Goal: Task Accomplishment & Management: Manage account settings

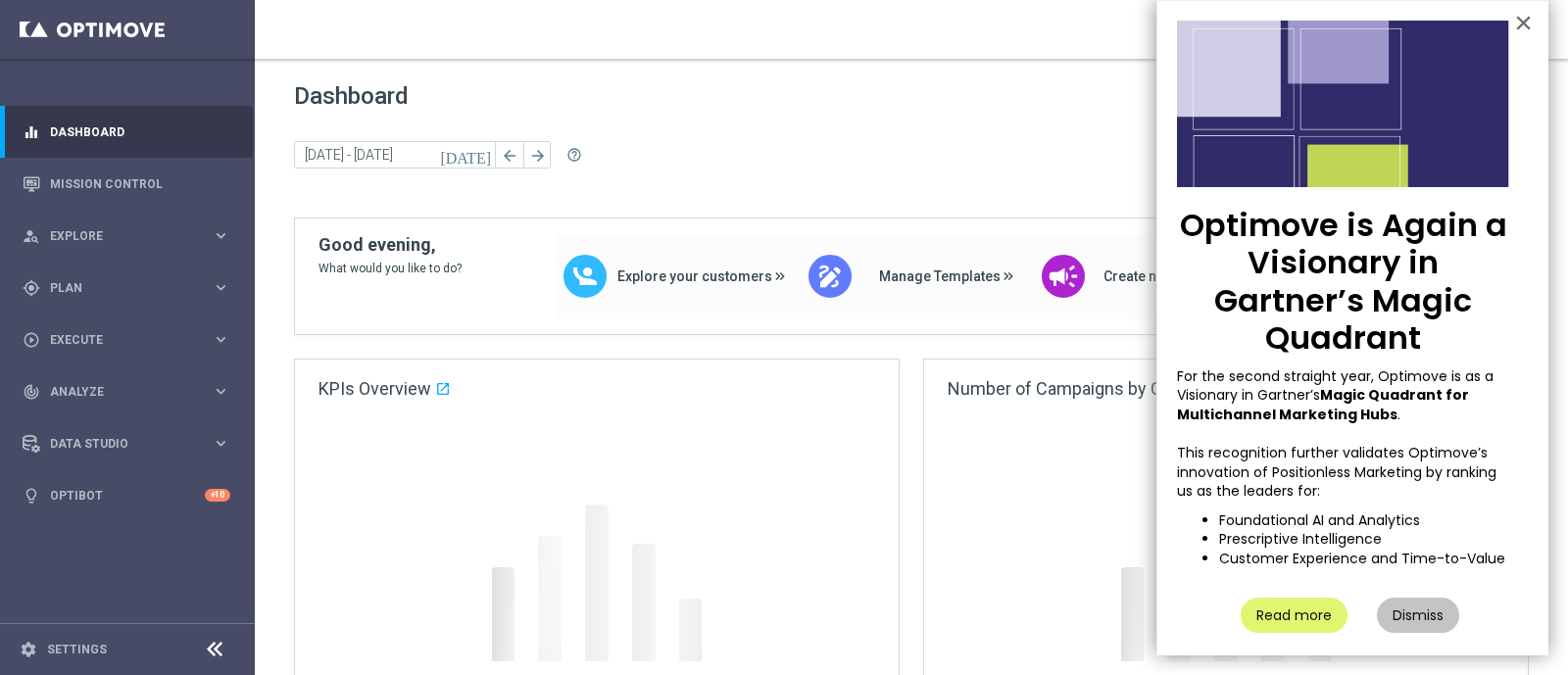
click at [967, 427] on div at bounding box center [1226, 588] width 604 height 340
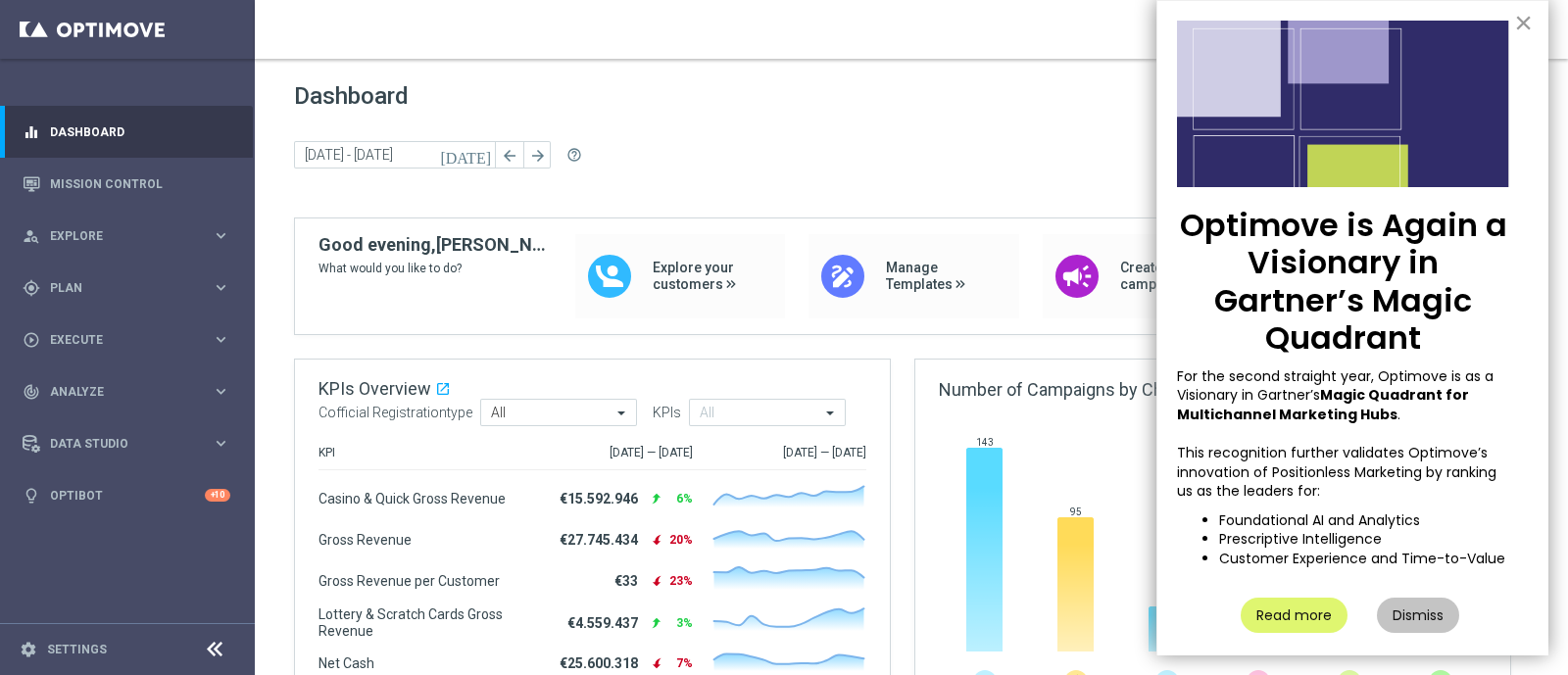
click at [1514, 22] on button "×" at bounding box center [1523, 23] width 19 height 31
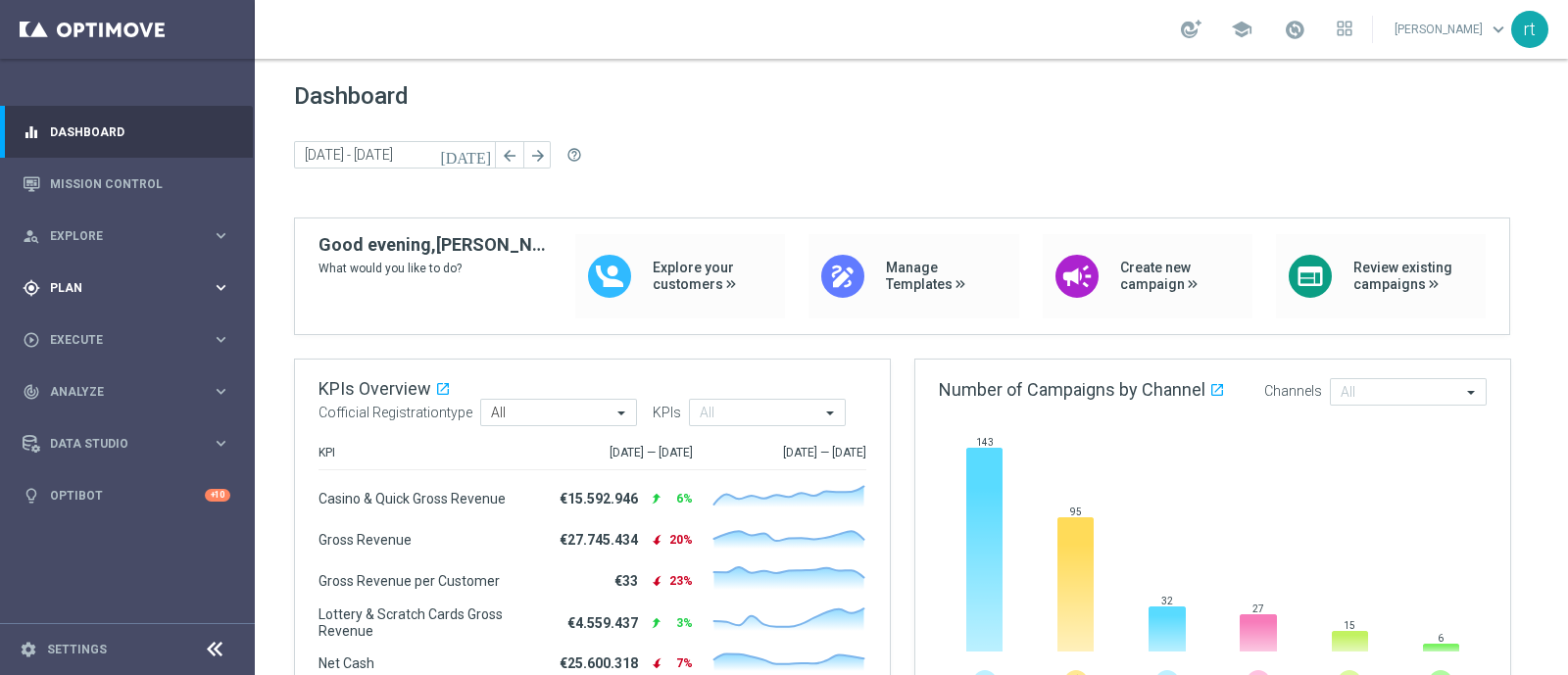
click at [78, 291] on span "Plan" at bounding box center [130, 288] width 162 height 12
click at [91, 323] on link "Target Groups" at bounding box center [127, 329] width 153 height 16
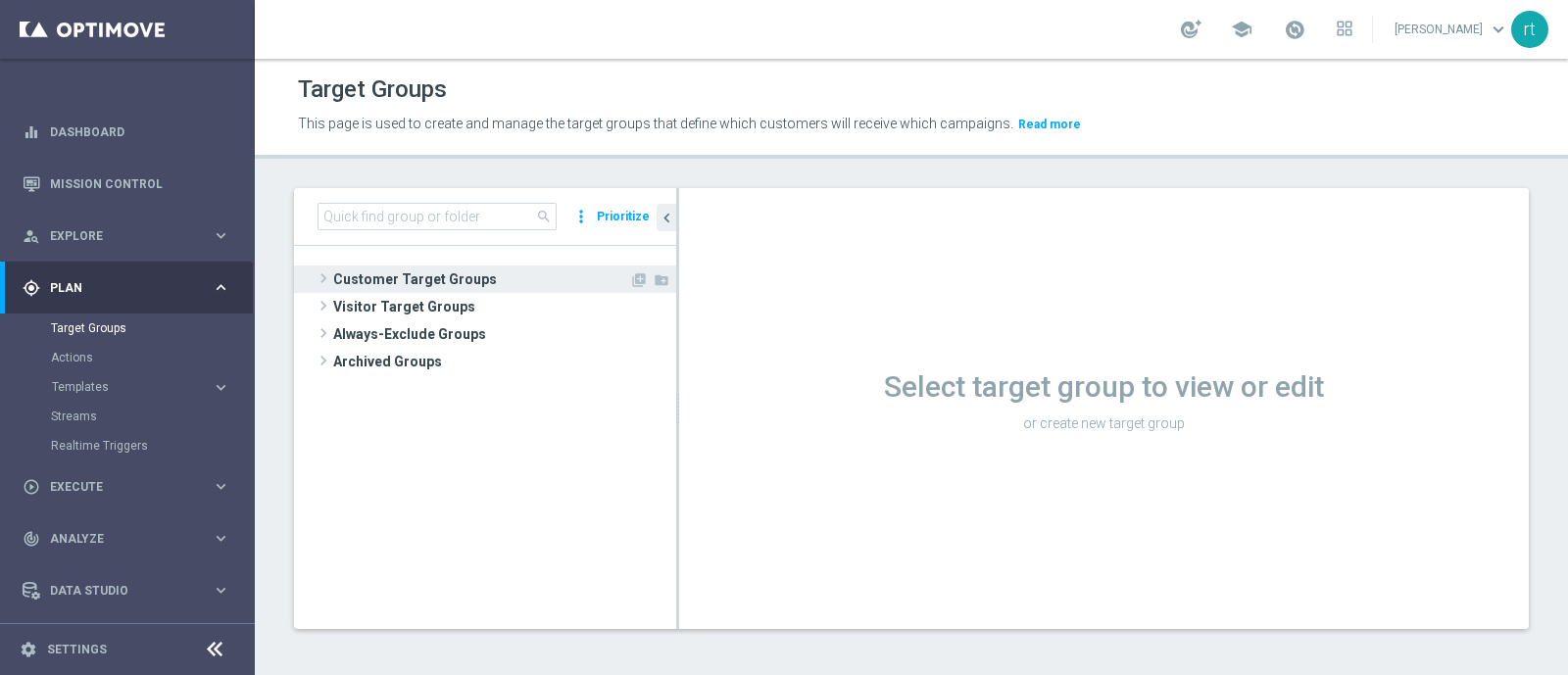
click at [497, 266] on span "Customer Target Groups" at bounding box center [481, 280] width 296 height 27
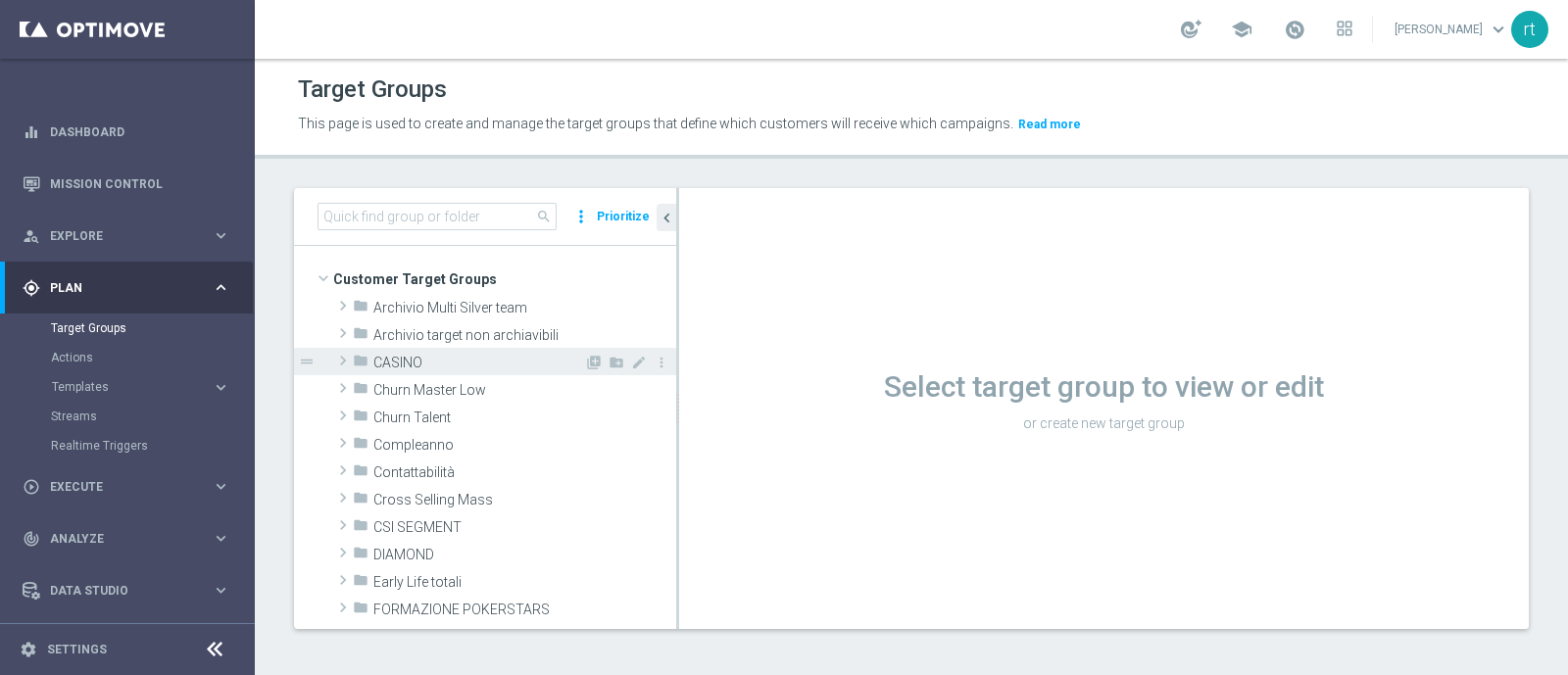
click at [442, 363] on span "CASINO" at bounding box center [479, 363] width 211 height 17
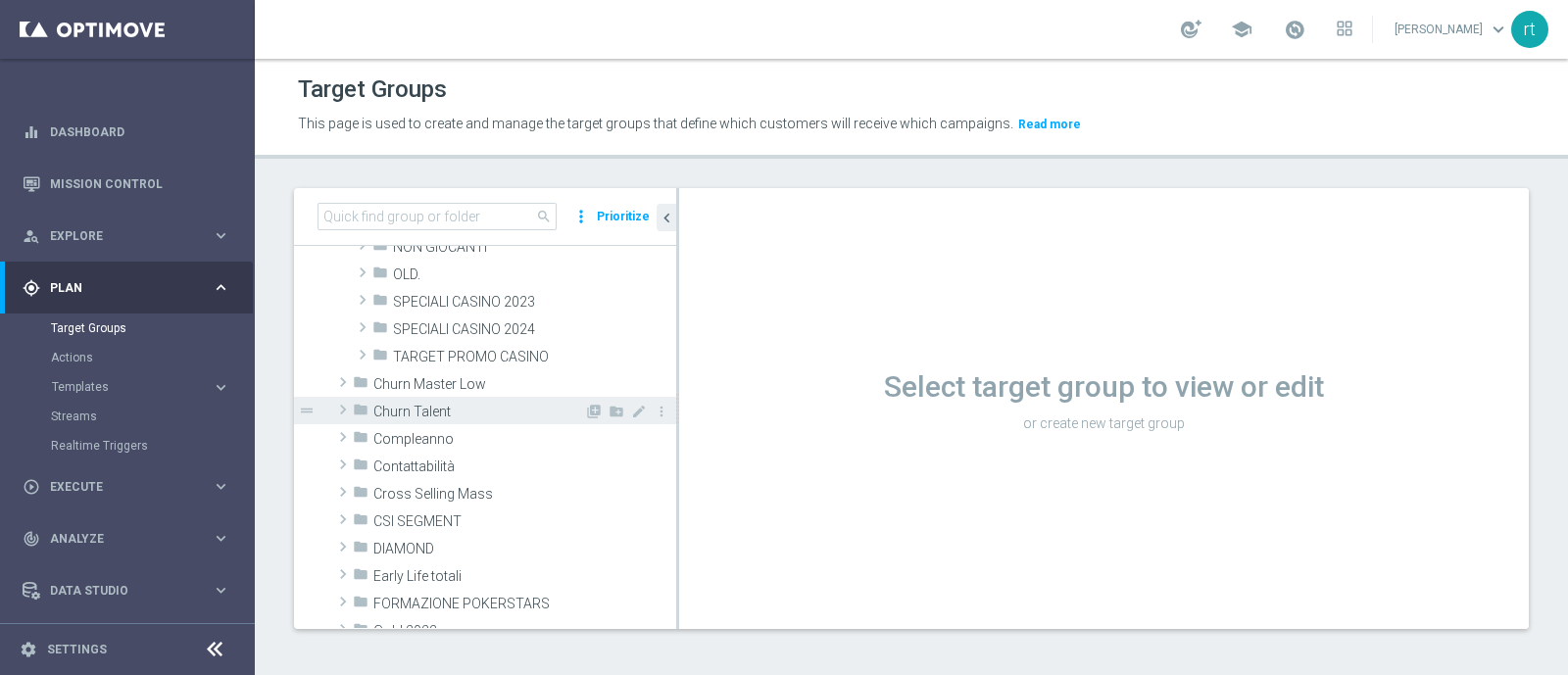
scroll to position [78, 0]
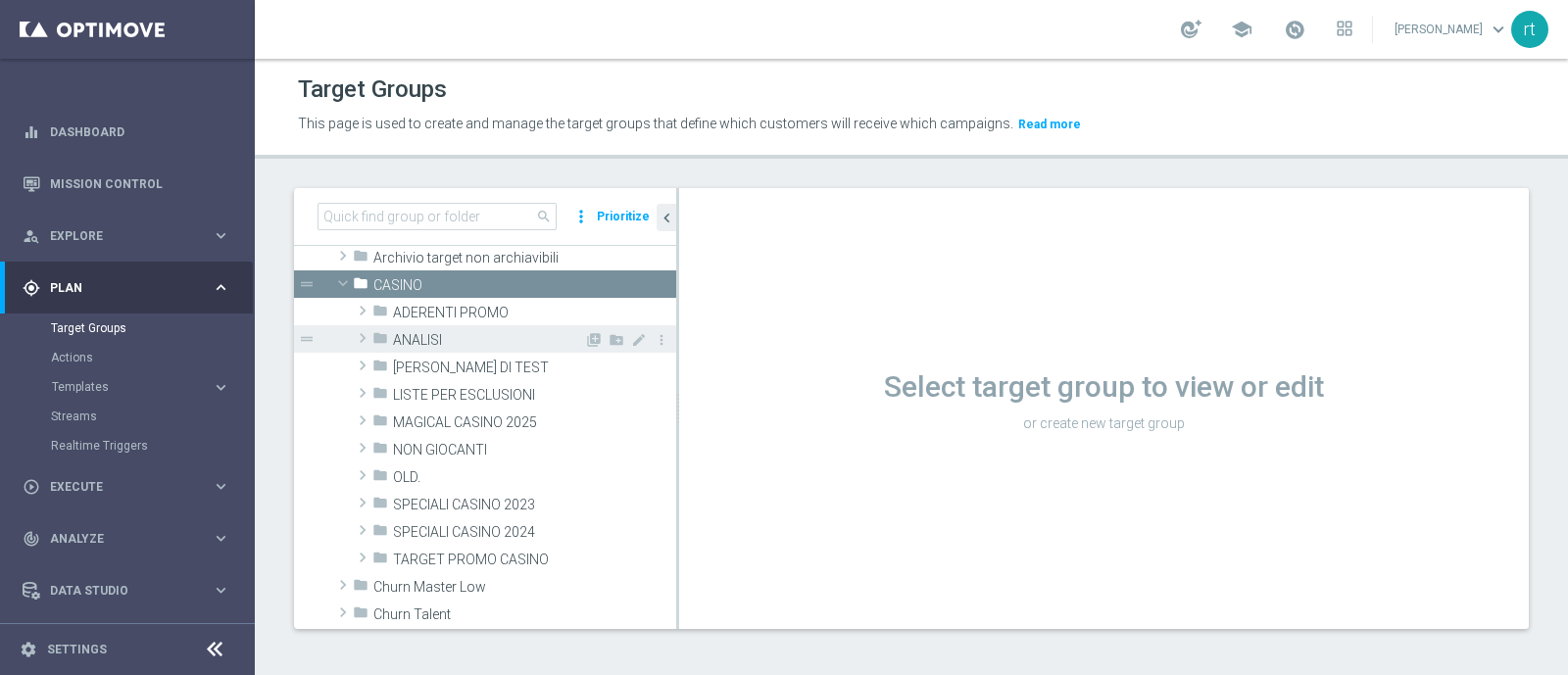
click at [441, 335] on span "ANALISI" at bounding box center [488, 340] width 191 height 17
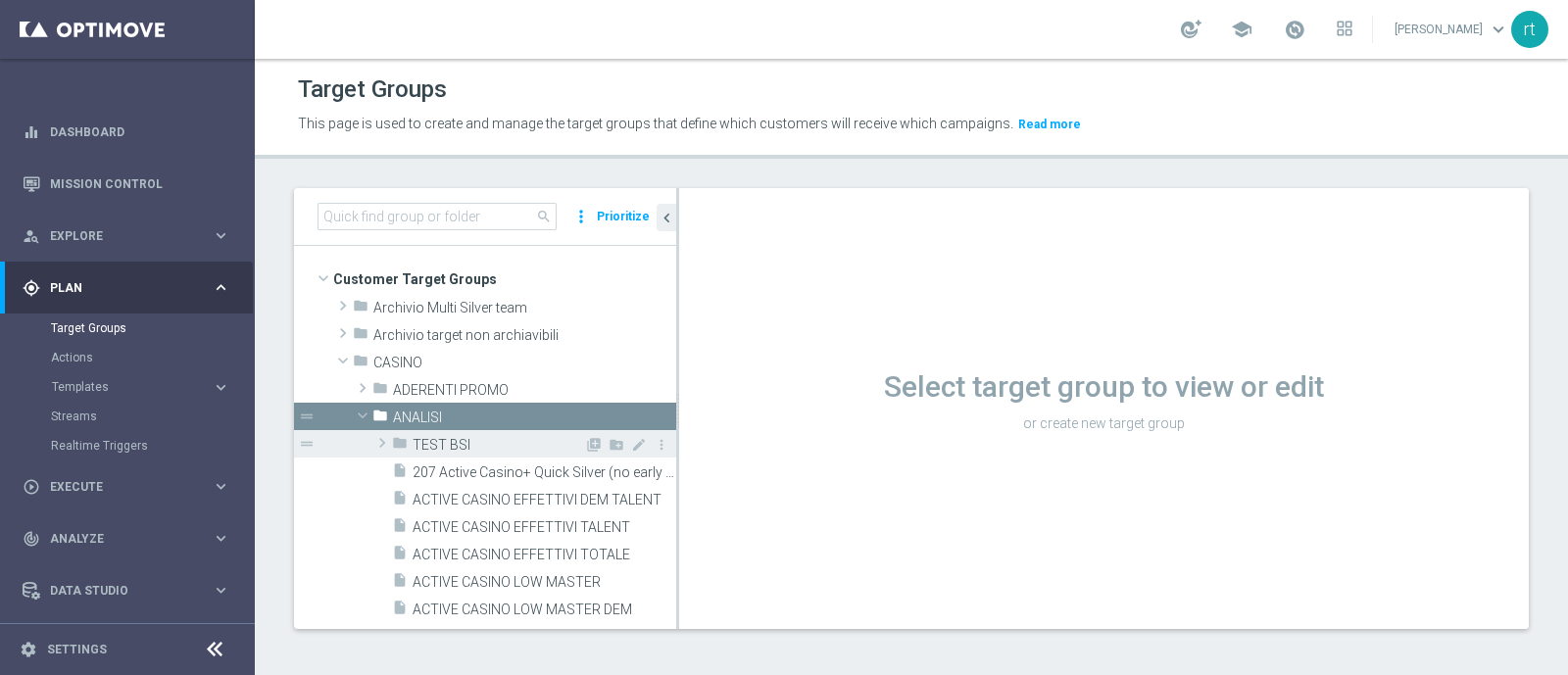
scroll to position [224, 0]
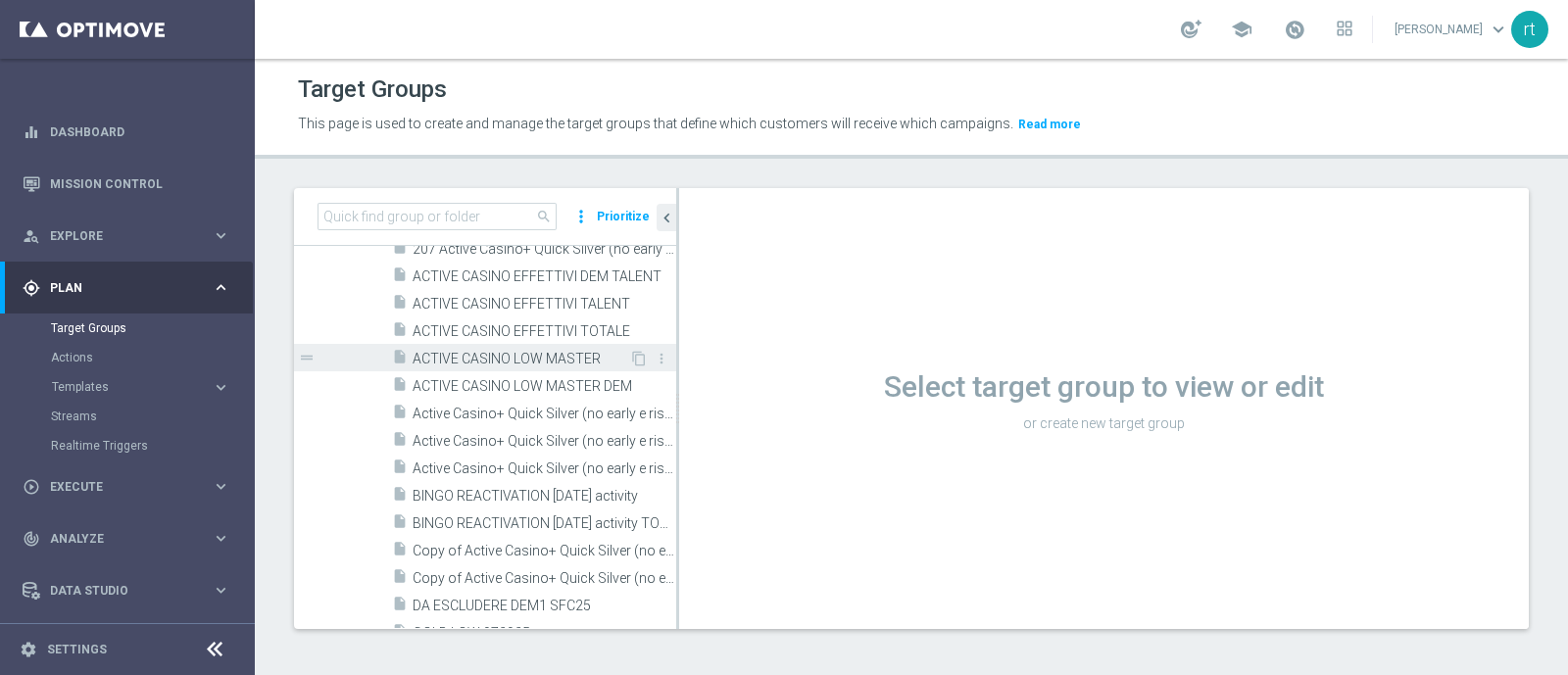
click at [502, 354] on span "ACTIVE CASINO LOW MASTER" at bounding box center [521, 359] width 217 height 17
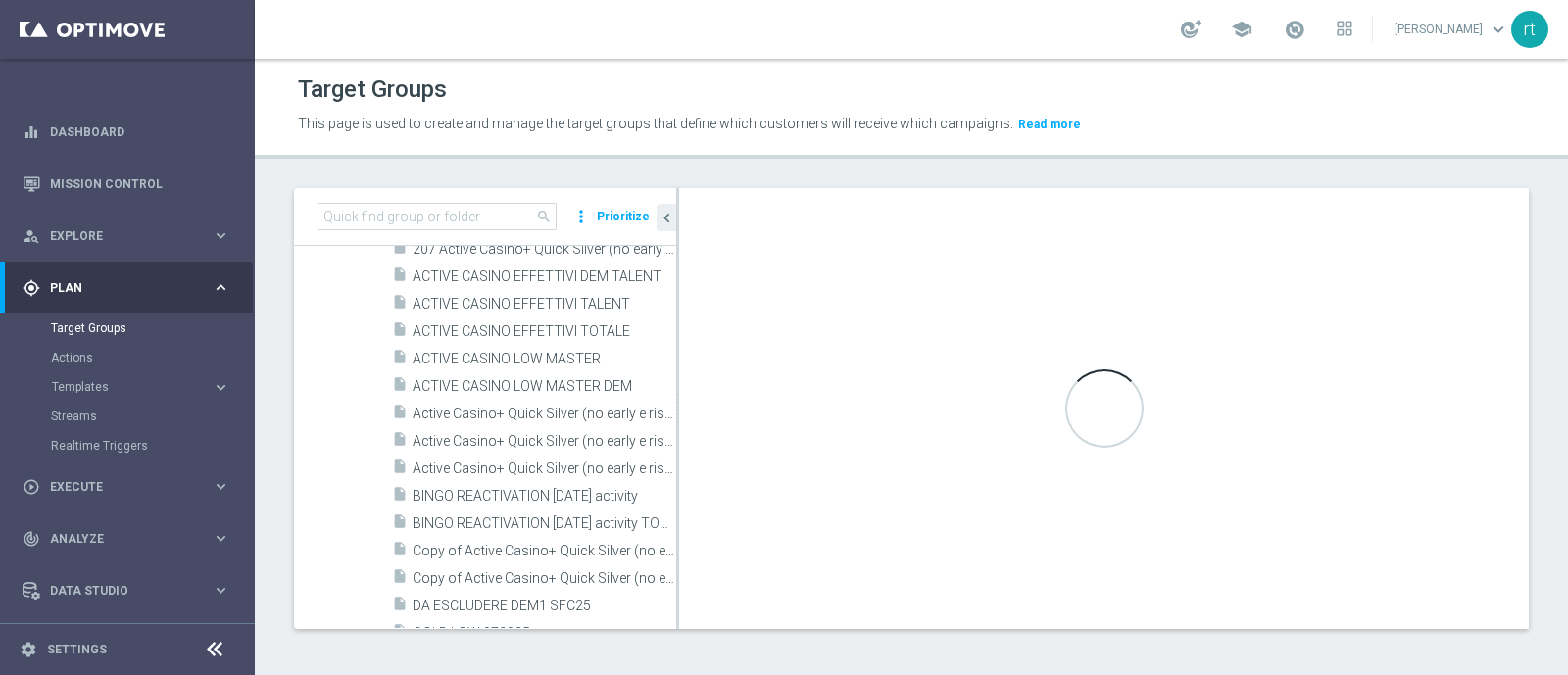
scroll to position [88, 0]
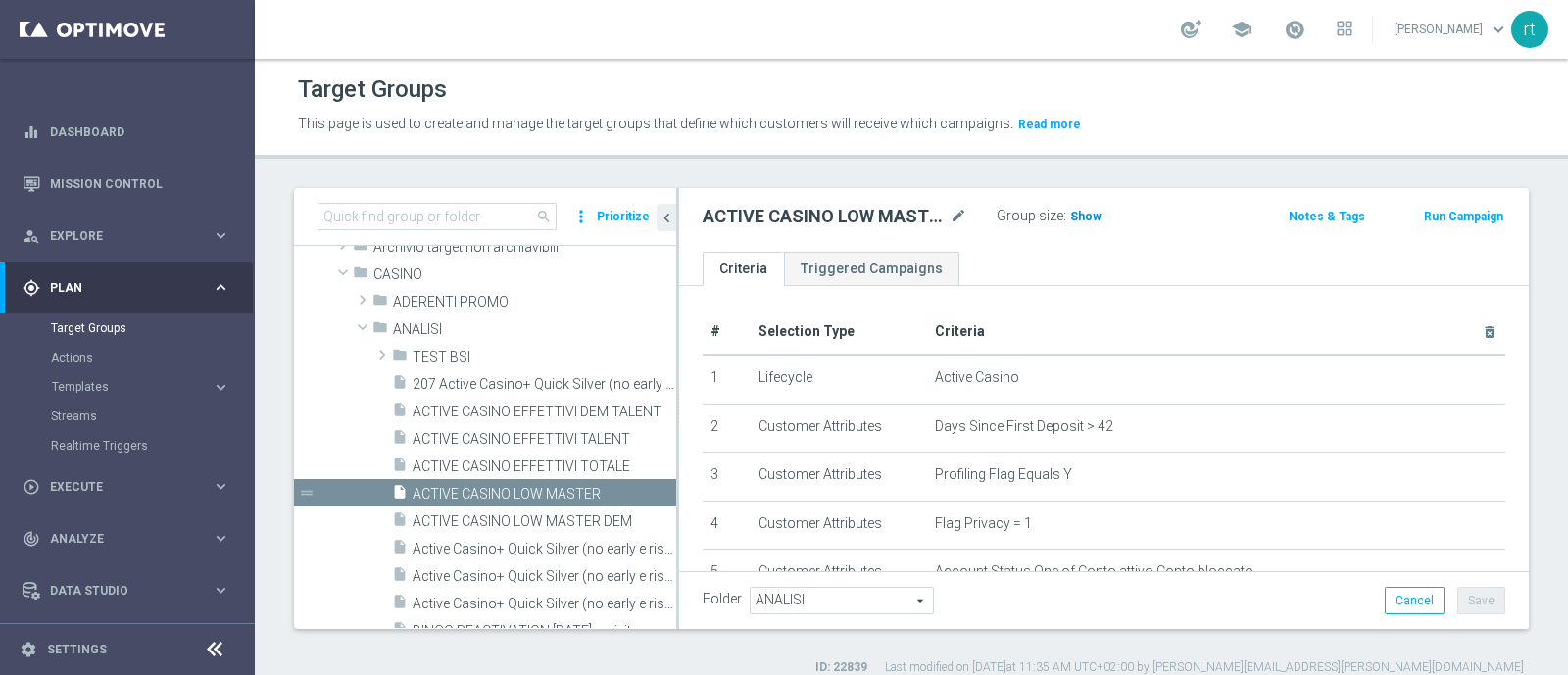
click at [1088, 219] on span "Show" at bounding box center [1086, 217] width 31 height 14
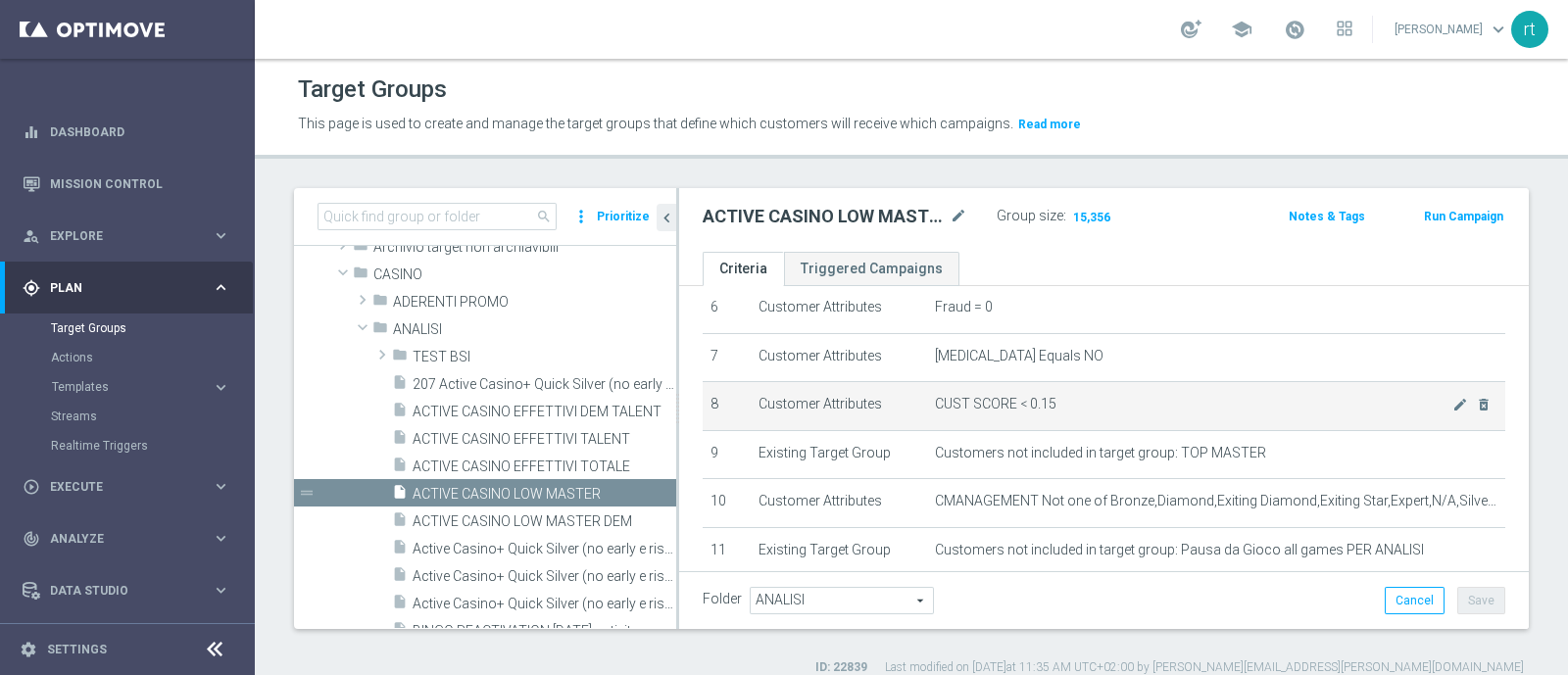
scroll to position [422, 0]
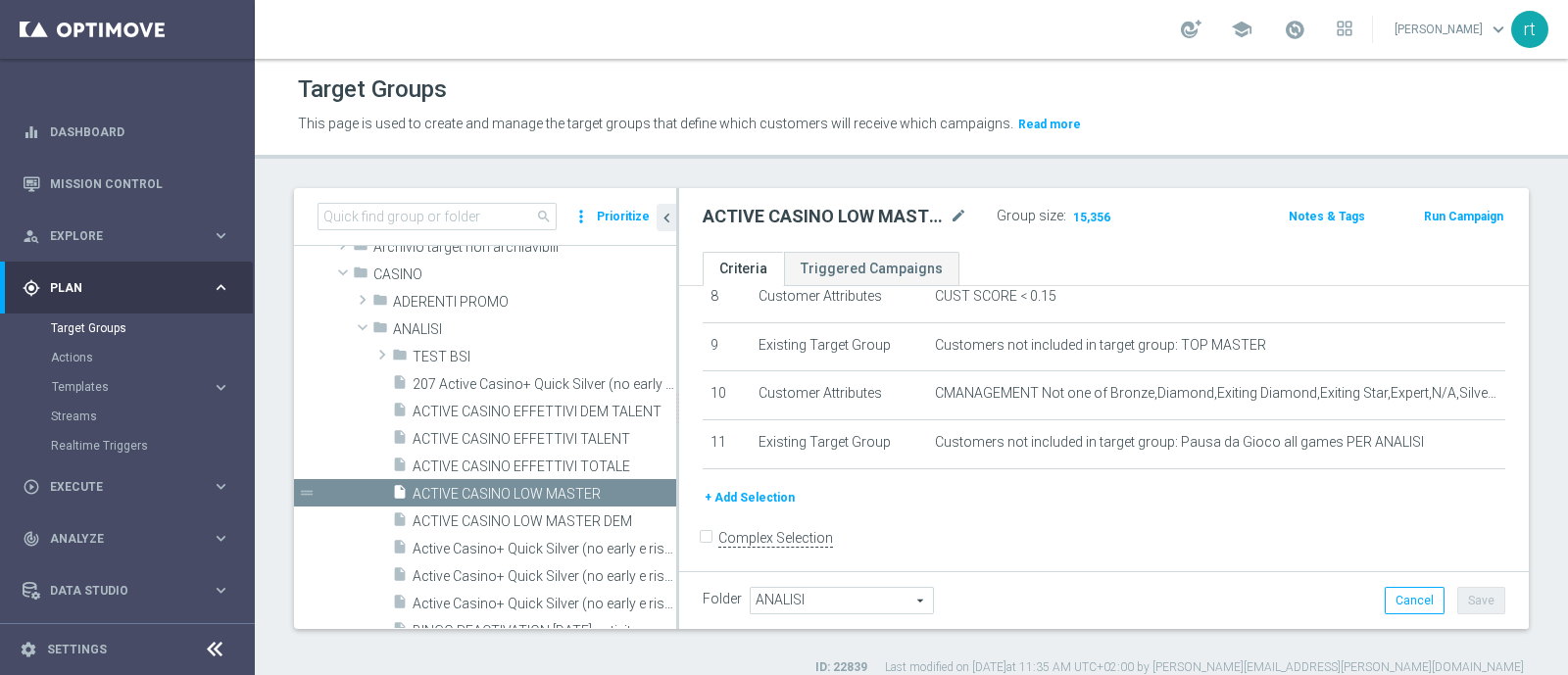
click at [111, 283] on span "Plan" at bounding box center [130, 288] width 162 height 12
click at [78, 336] on span "Execute" at bounding box center [130, 340] width 162 height 12
click at [79, 380] on div "track_changes Analyze keyboard_arrow_right" at bounding box center [126, 391] width 253 height 52
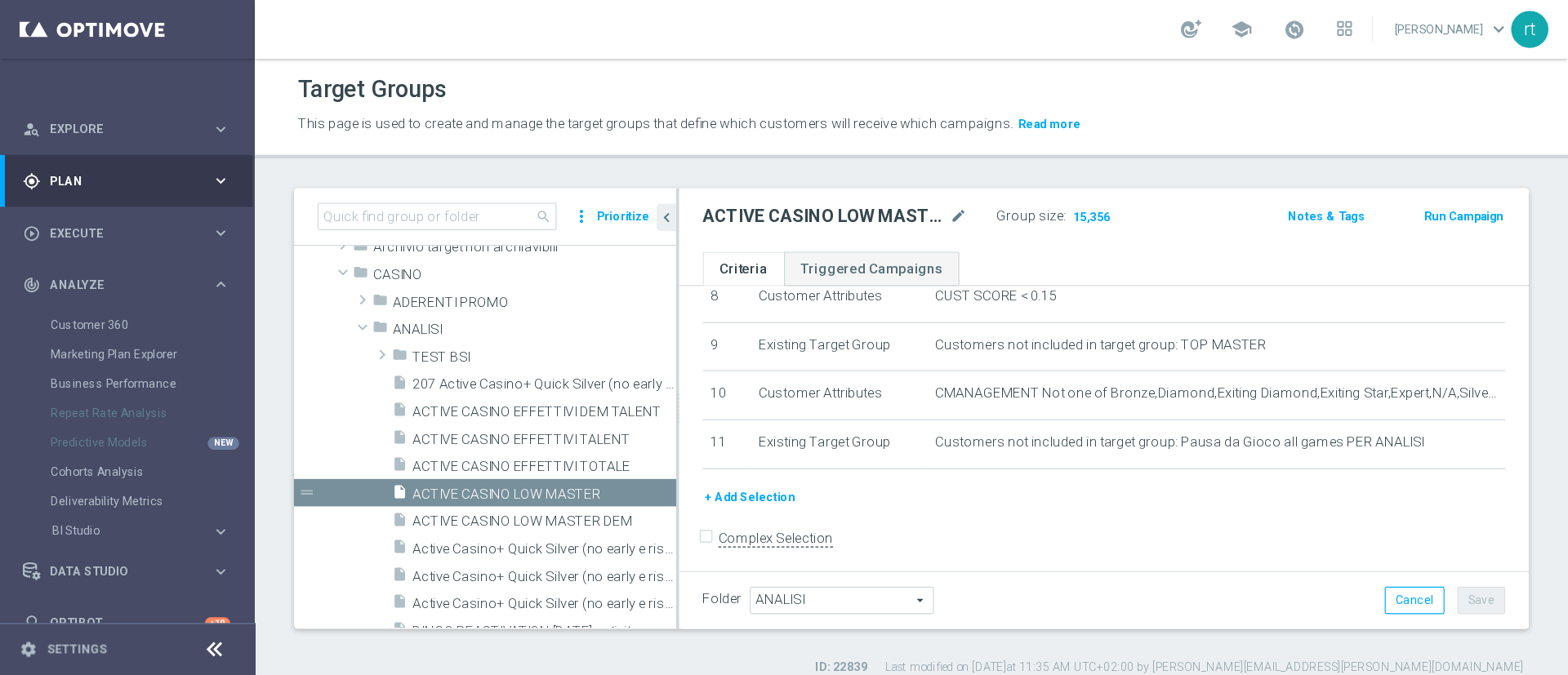
scroll to position [0, 0]
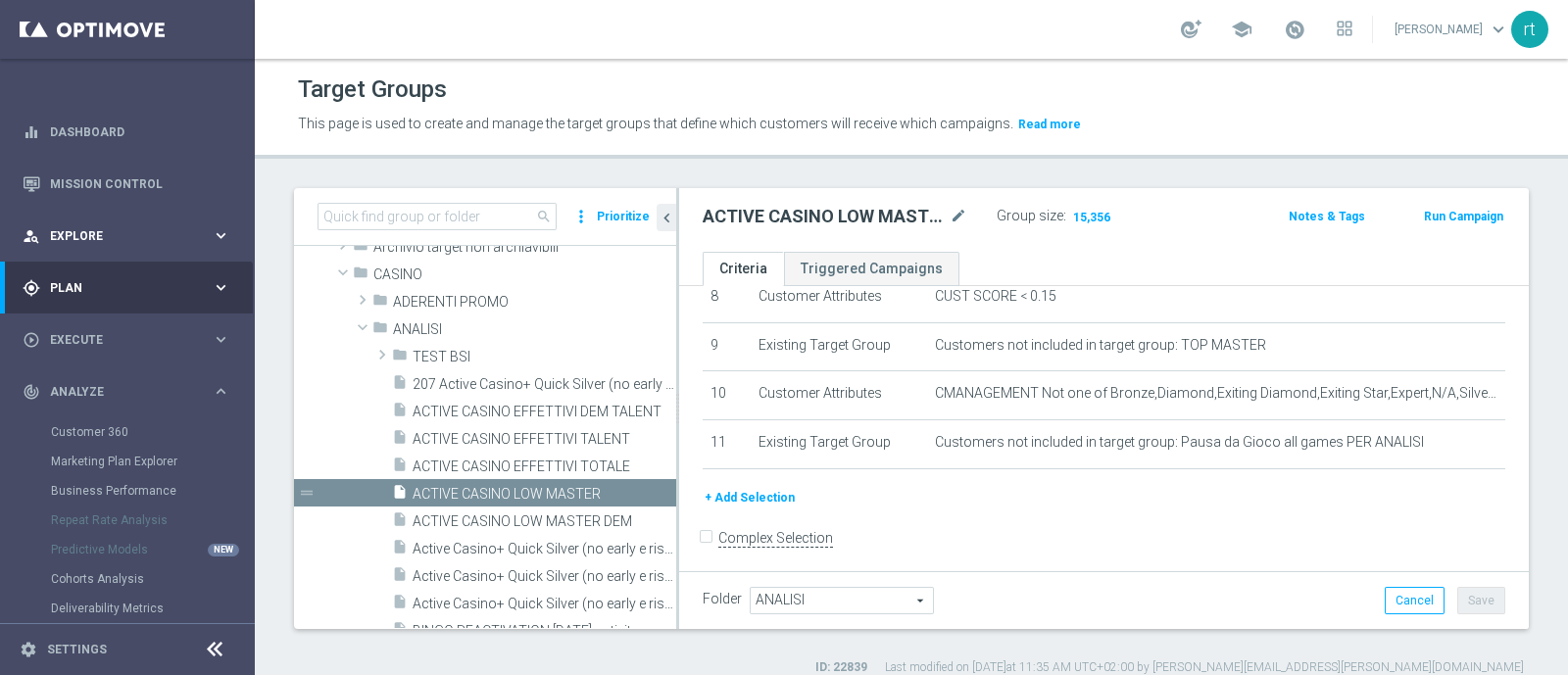
click at [79, 226] on div "person_search Explore keyboard_arrow_right" at bounding box center [126, 235] width 253 height 52
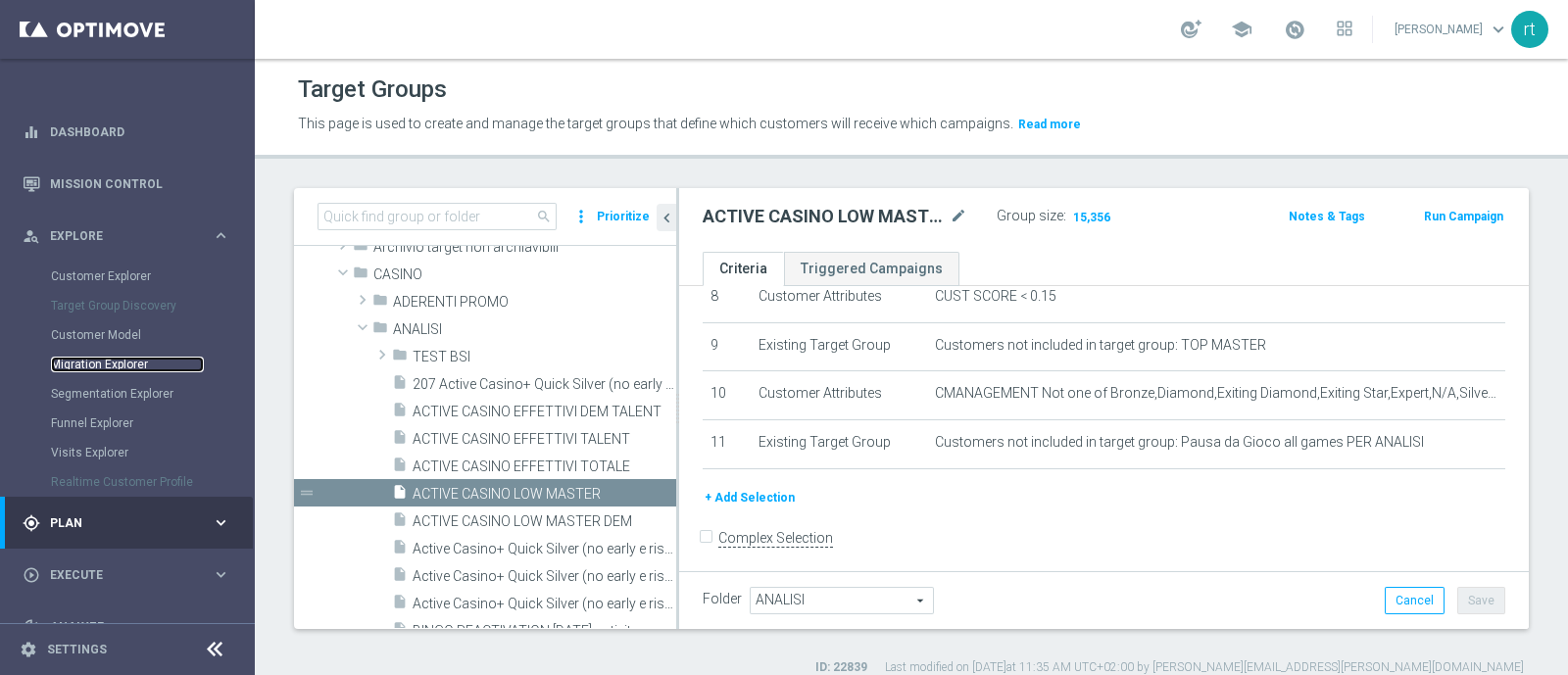
click at [105, 368] on link "Migration Explorer" at bounding box center [127, 365] width 153 height 16
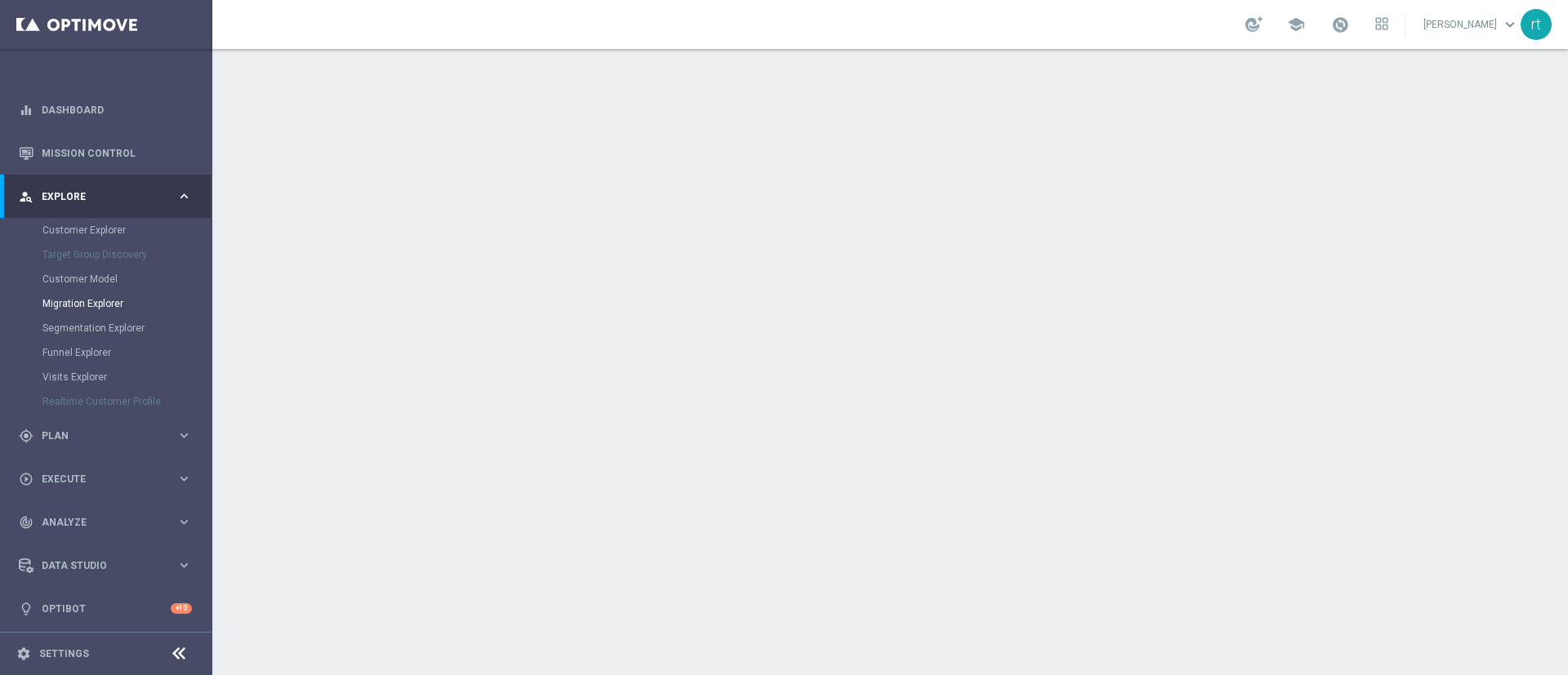
click at [69, 187] on div "person_search Explore keyboard_arrow_right" at bounding box center [105, 196] width 211 height 43
click at [65, 249] on div "gps_fixed Plan keyboard_arrow_right" at bounding box center [105, 239] width 211 height 43
click at [87, 270] on link "Target Groups" at bounding box center [106, 274] width 127 height 13
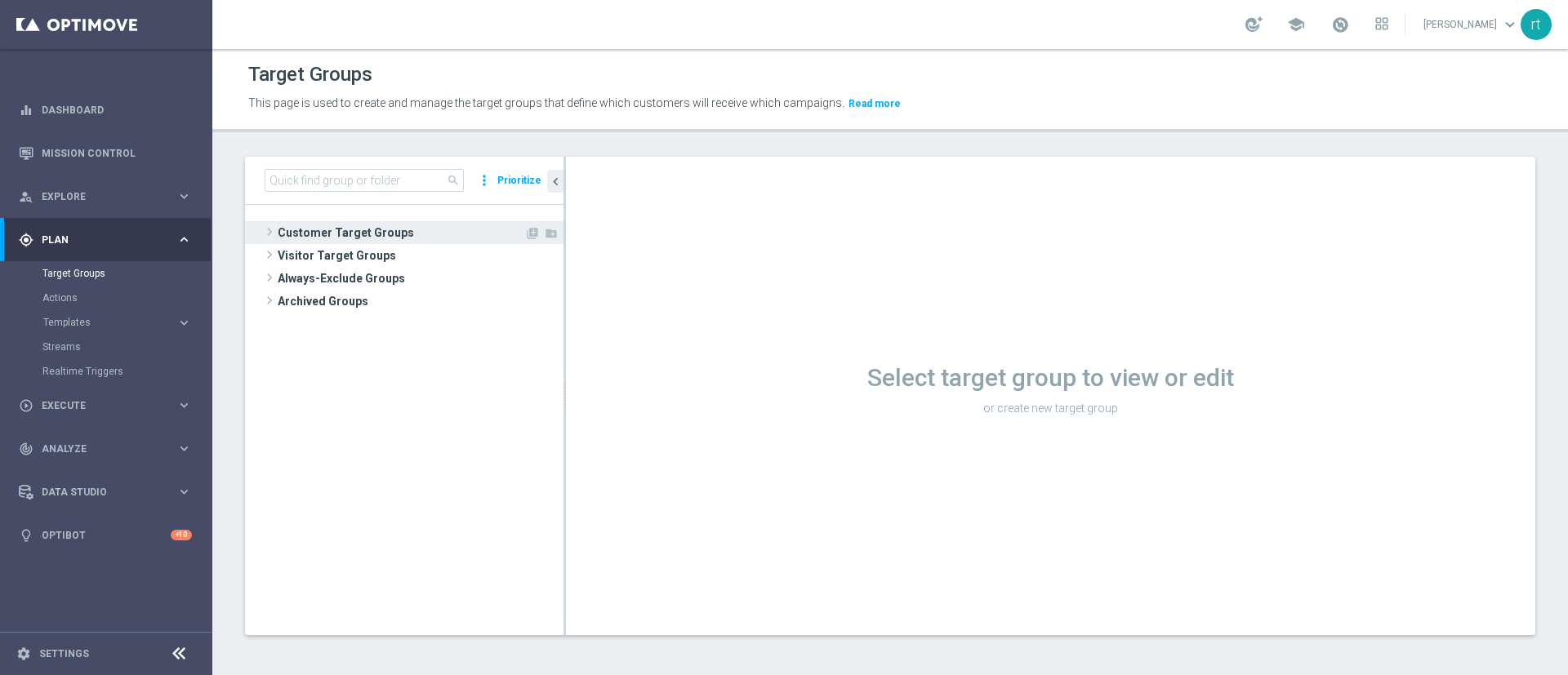
click at [370, 227] on span "Customer Target Groups" at bounding box center [401, 233] width 247 height 23
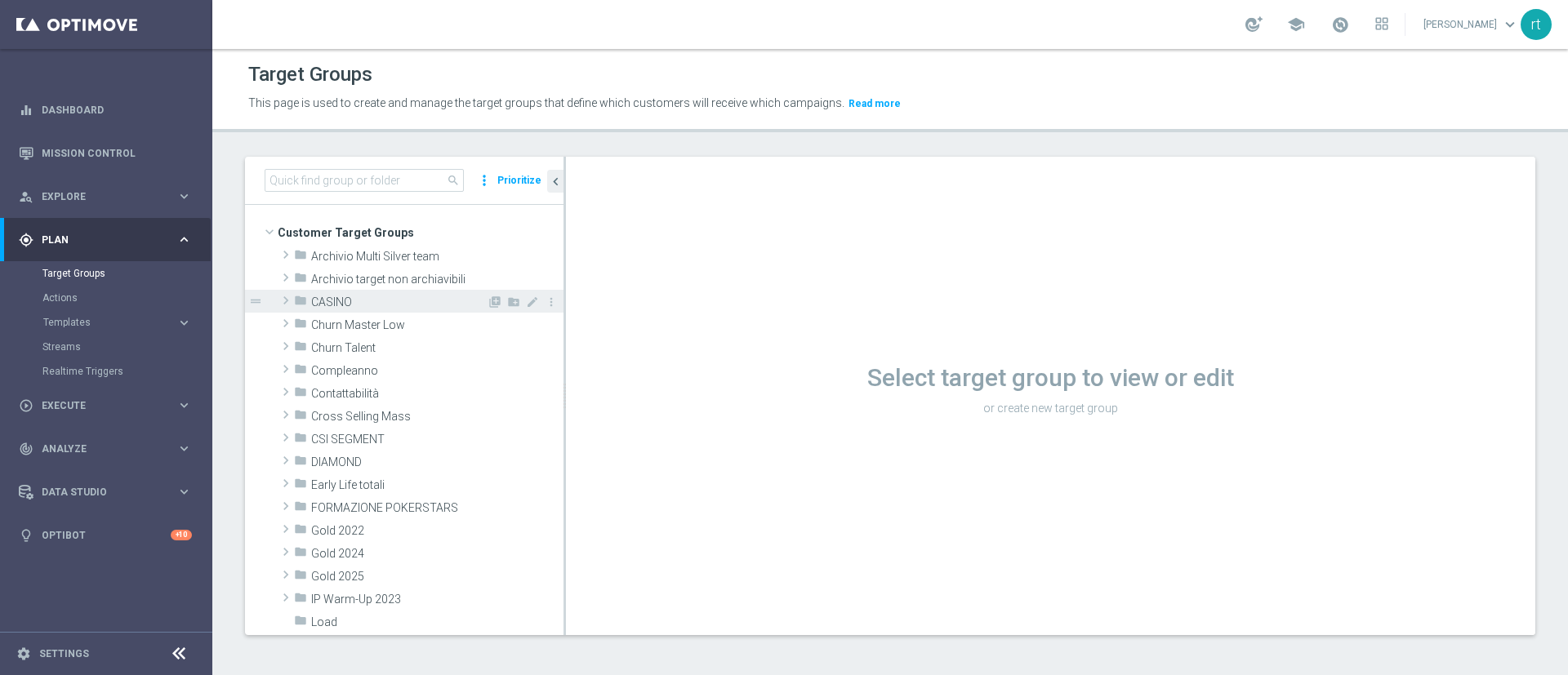
click at [377, 299] on span "CASINO" at bounding box center [399, 302] width 176 height 14
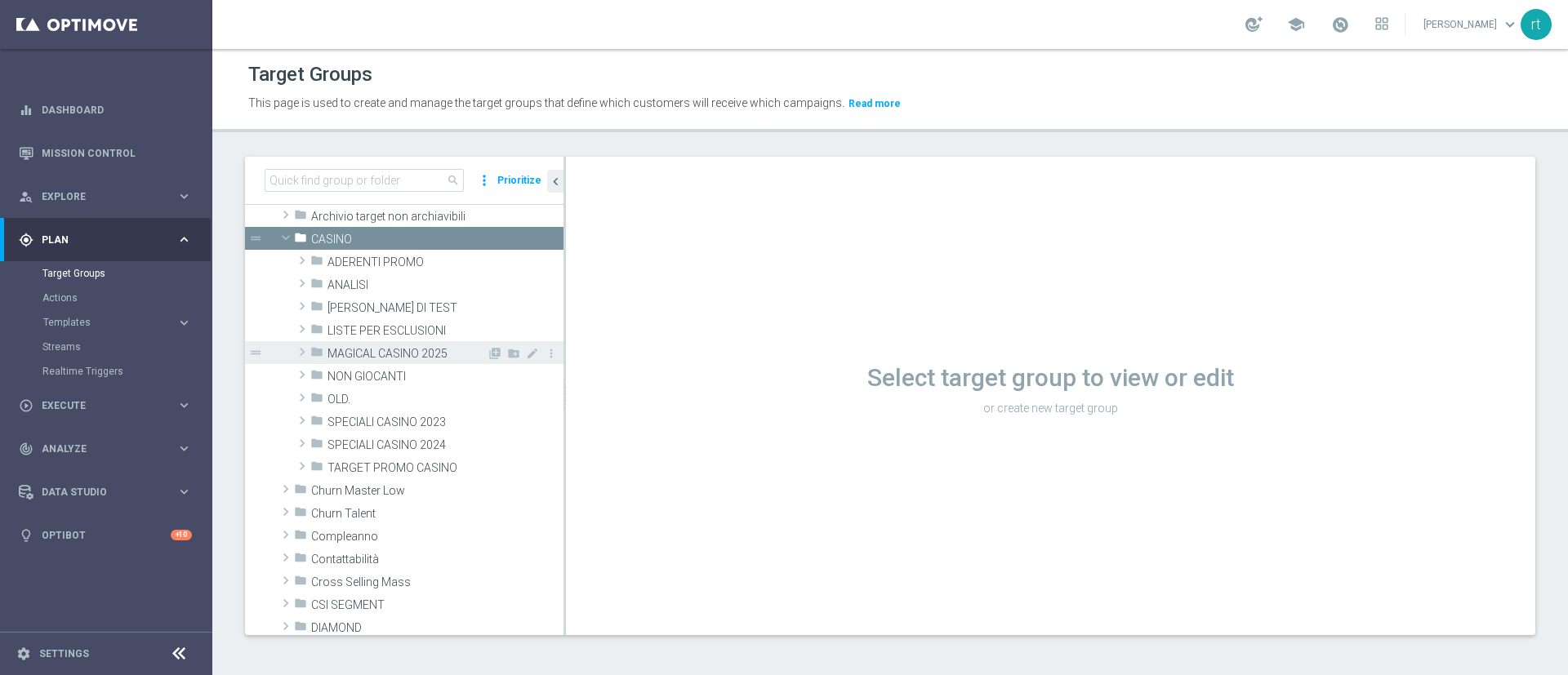
scroll to position [65, 0]
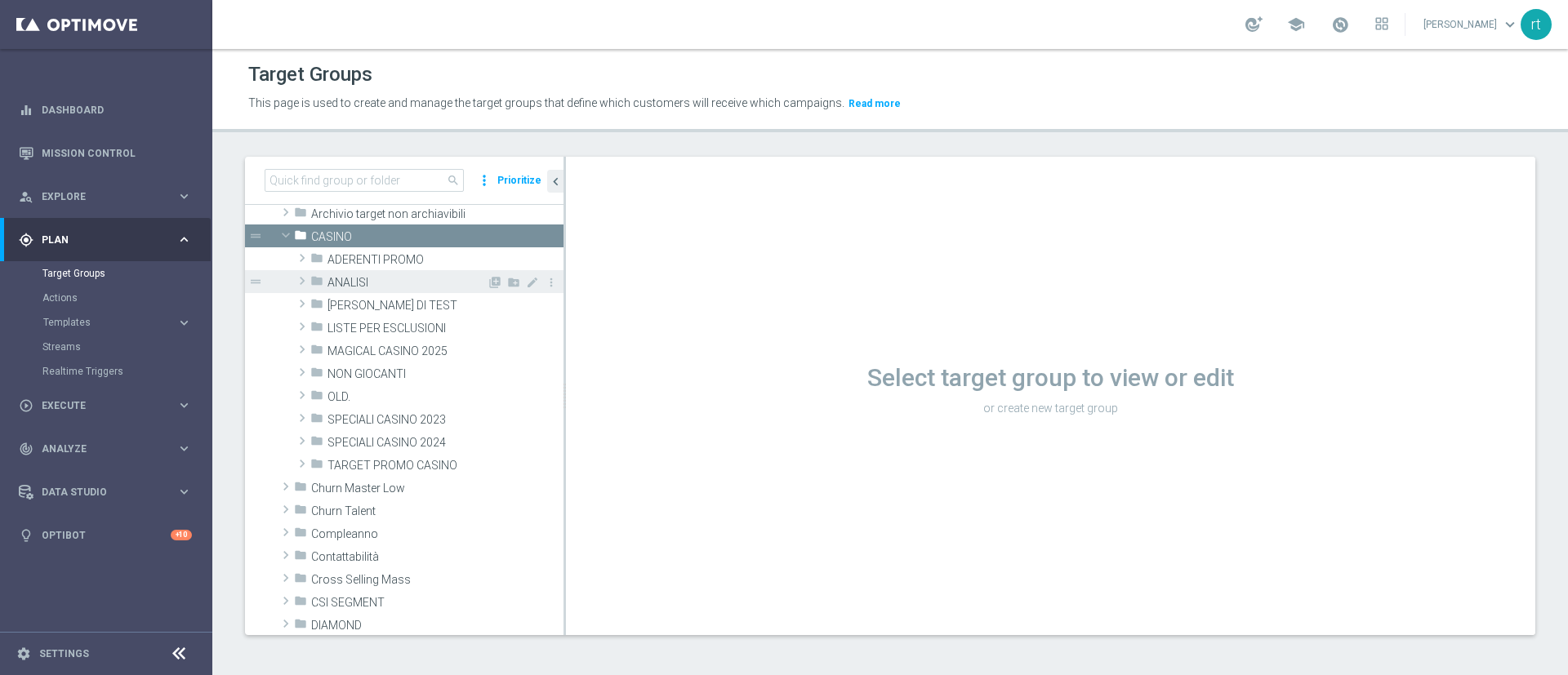
click at [351, 279] on span "ANALISI" at bounding box center [407, 283] width 159 height 14
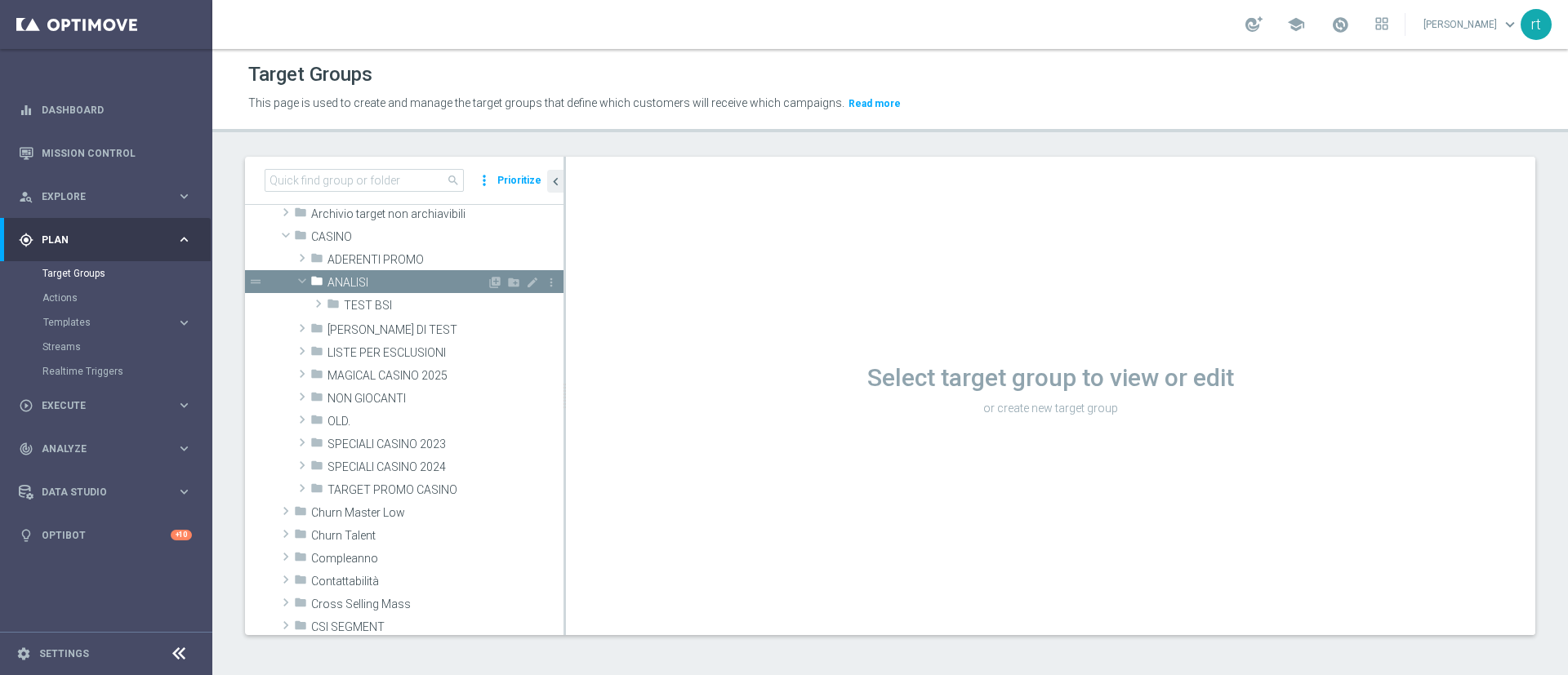
scroll to position [1, 0]
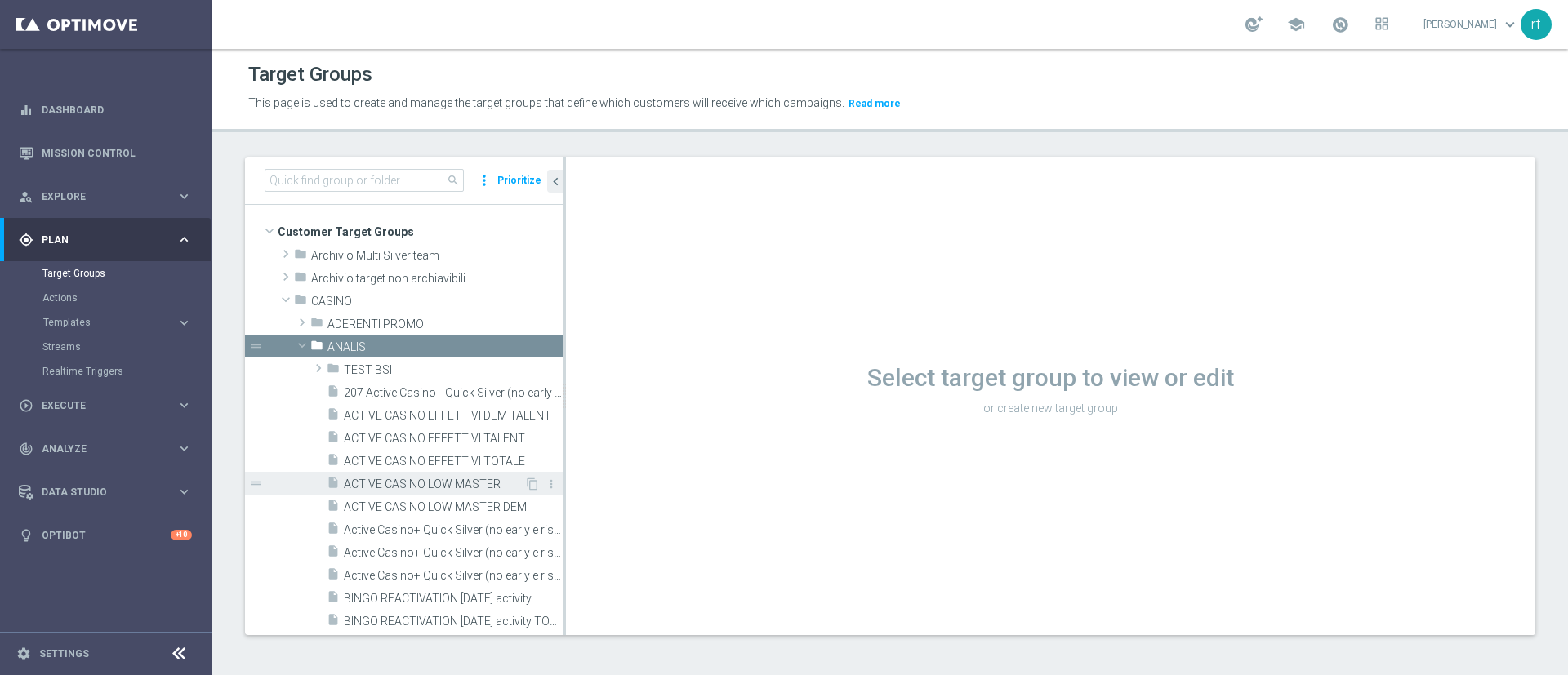
click at [396, 492] on div "insert_drive_file ACTIVE CASINO LOW MASTER" at bounding box center [426, 484] width 198 height 23
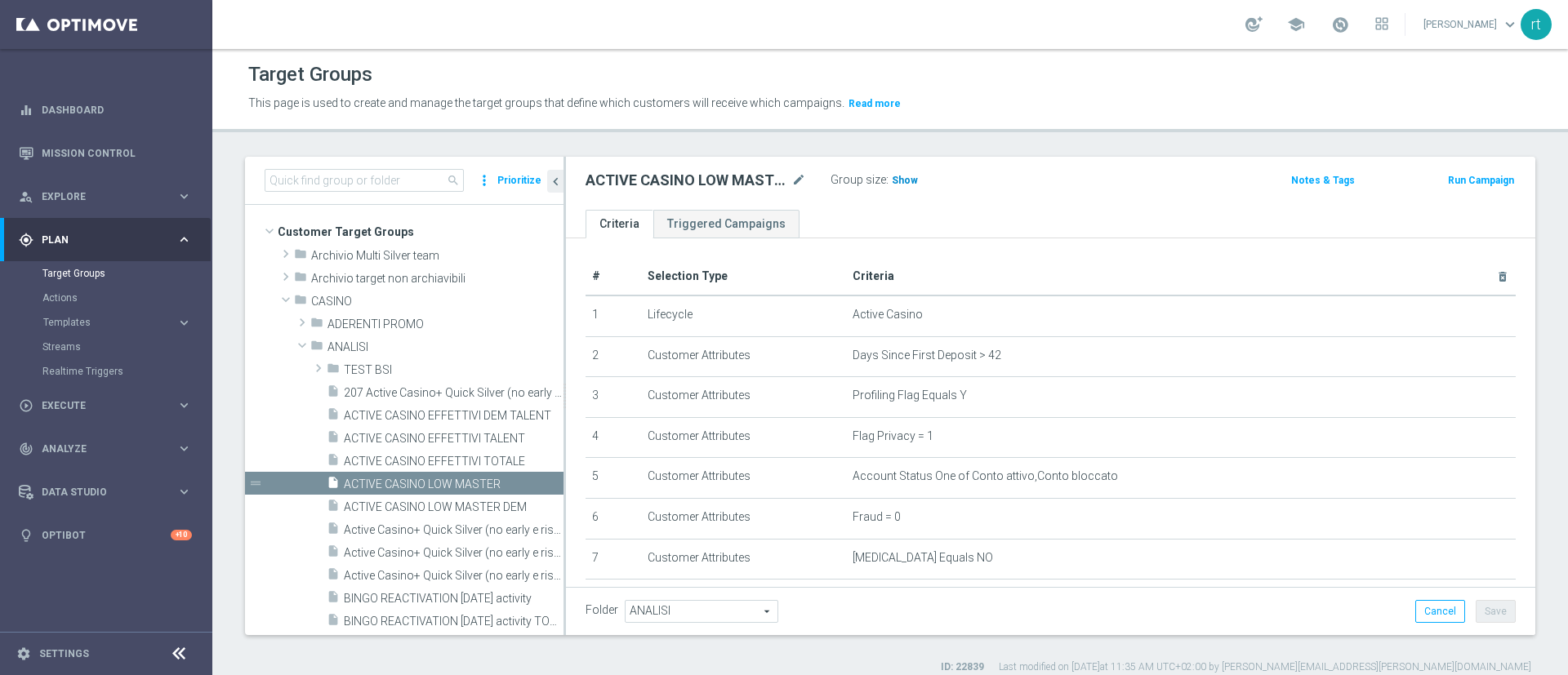
click at [892, 186] on h3 "Show" at bounding box center [905, 181] width 29 height 18
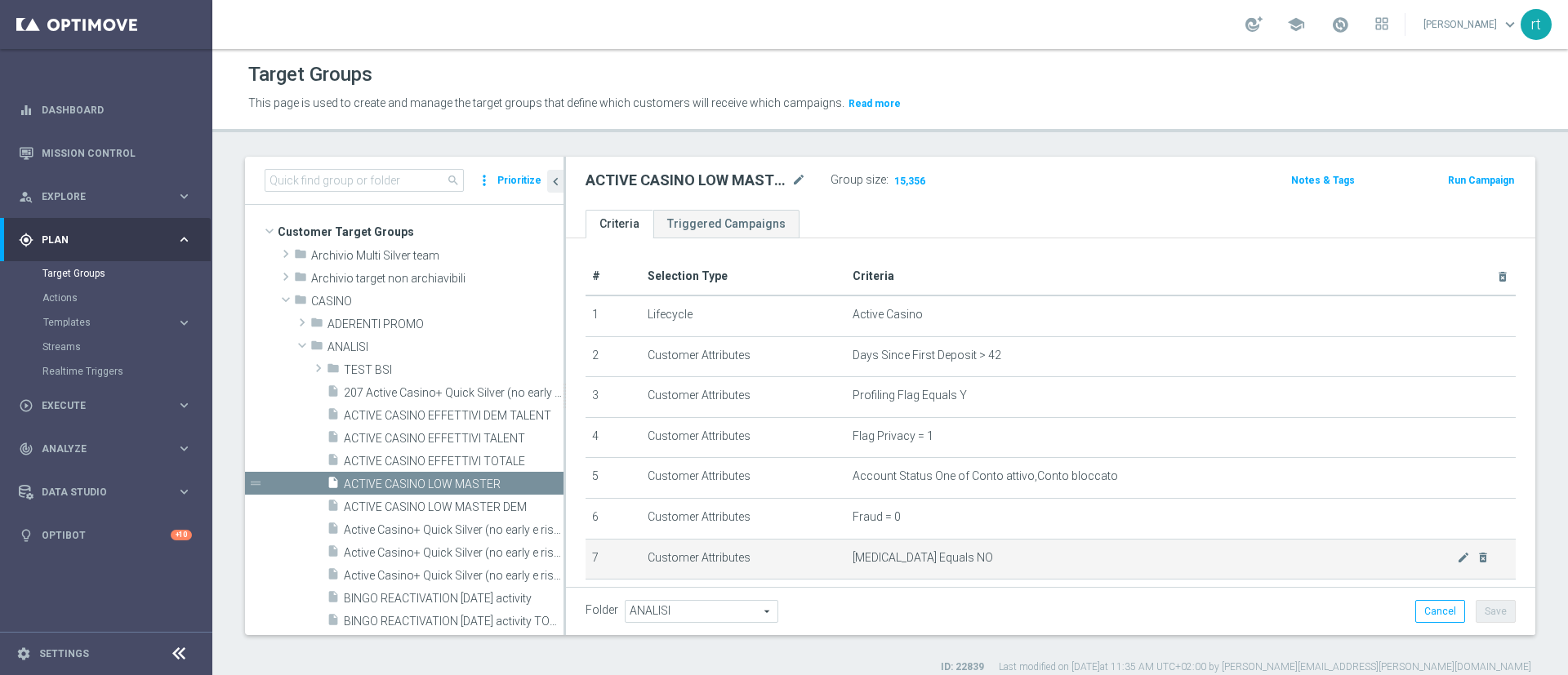
scroll to position [256, 0]
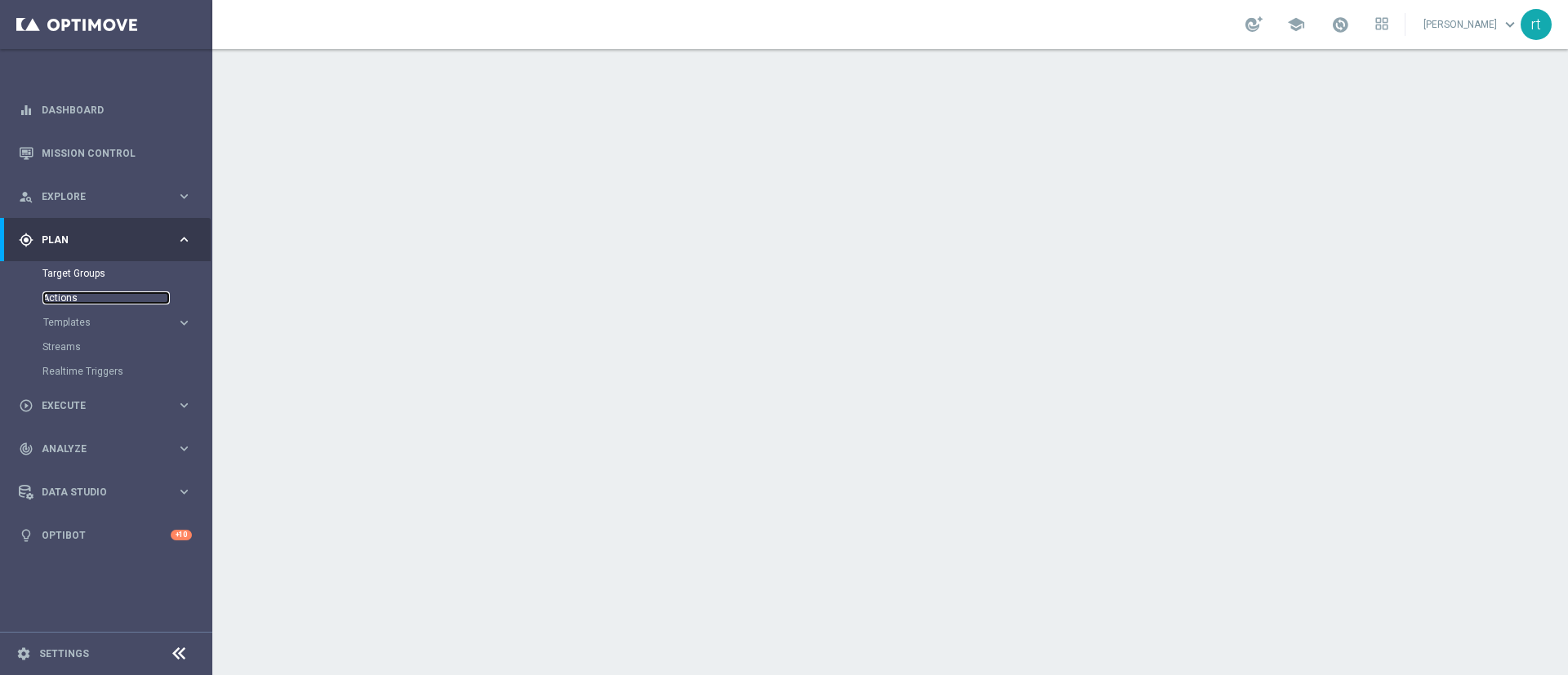
click at [81, 299] on link "Actions" at bounding box center [106, 298] width 127 height 13
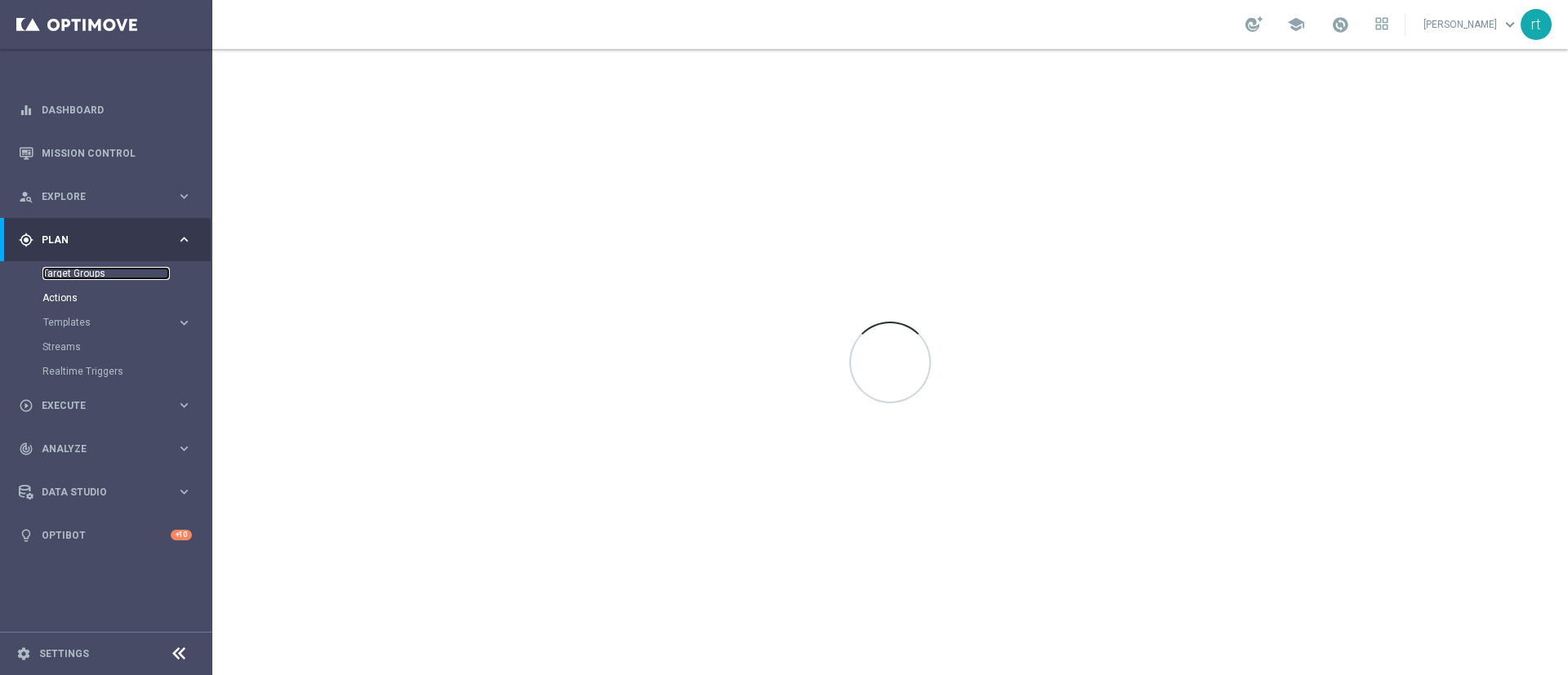
click at [81, 277] on link "Target Groups" at bounding box center [106, 274] width 127 height 13
